Goal: Information Seeking & Learning: Learn about a topic

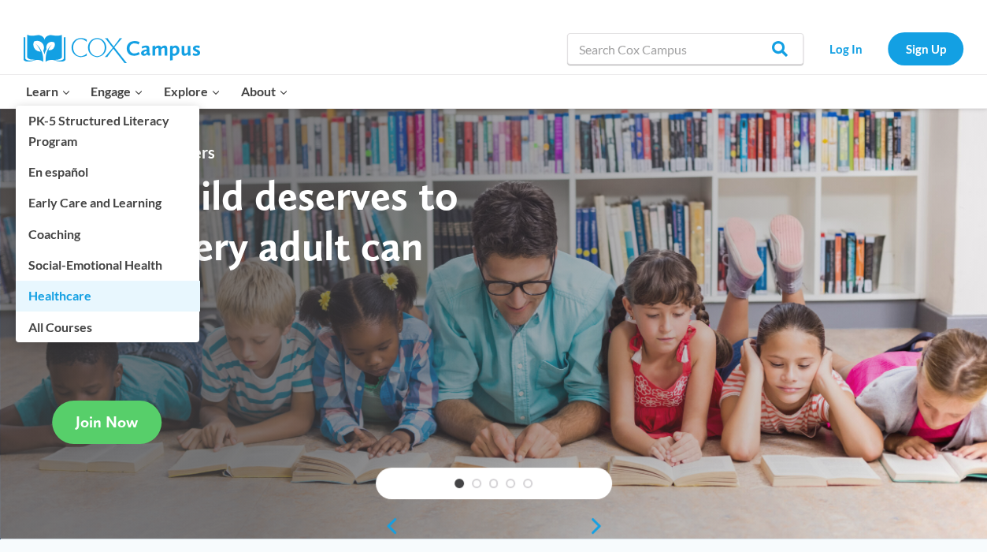
click at [50, 289] on link "Healthcare" at bounding box center [108, 296] width 184 height 30
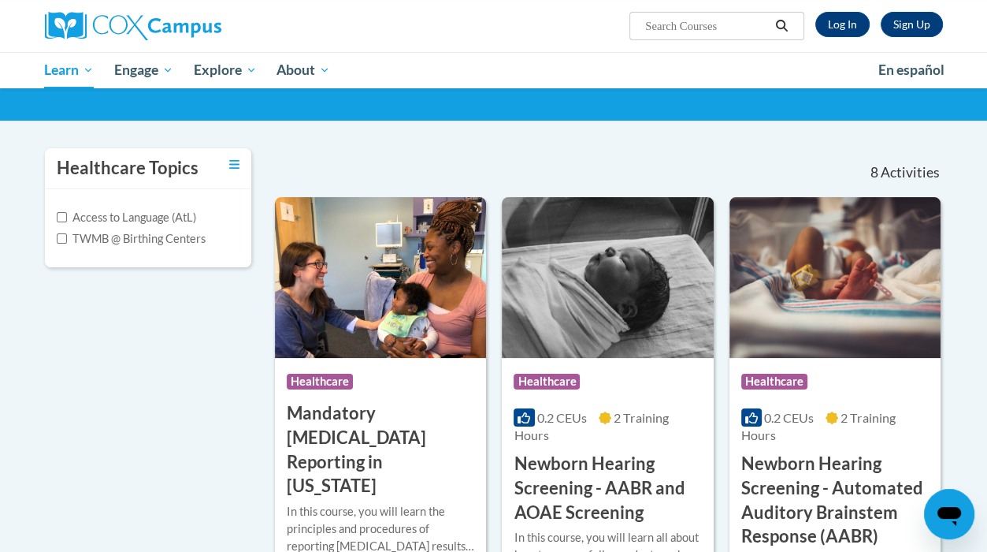
scroll to position [236, 0]
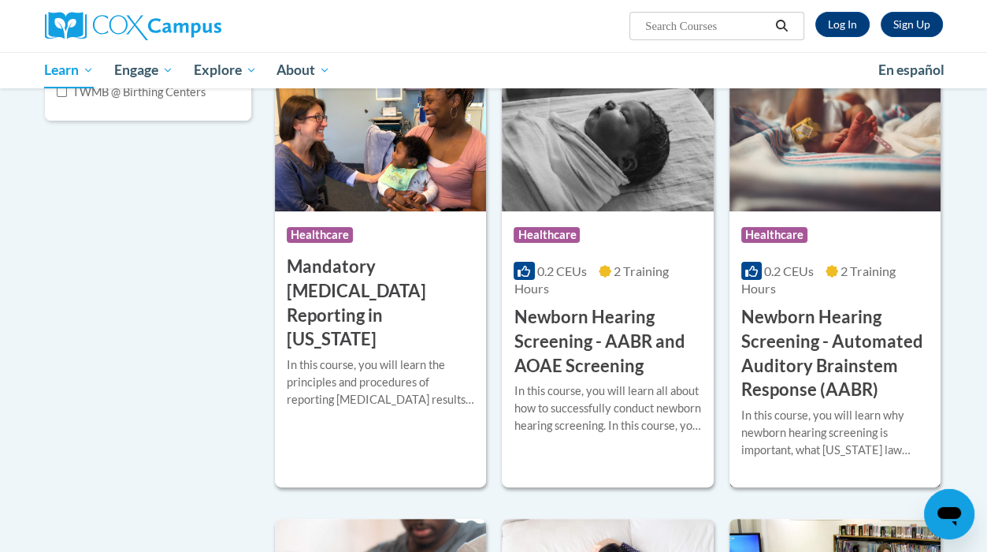
click at [807, 326] on h3 "Newborn Hearing Screening - Automated Auditory Brainstem Response (AABR)" at bounding box center [835, 353] width 188 height 97
